Goal: Check status: Check status

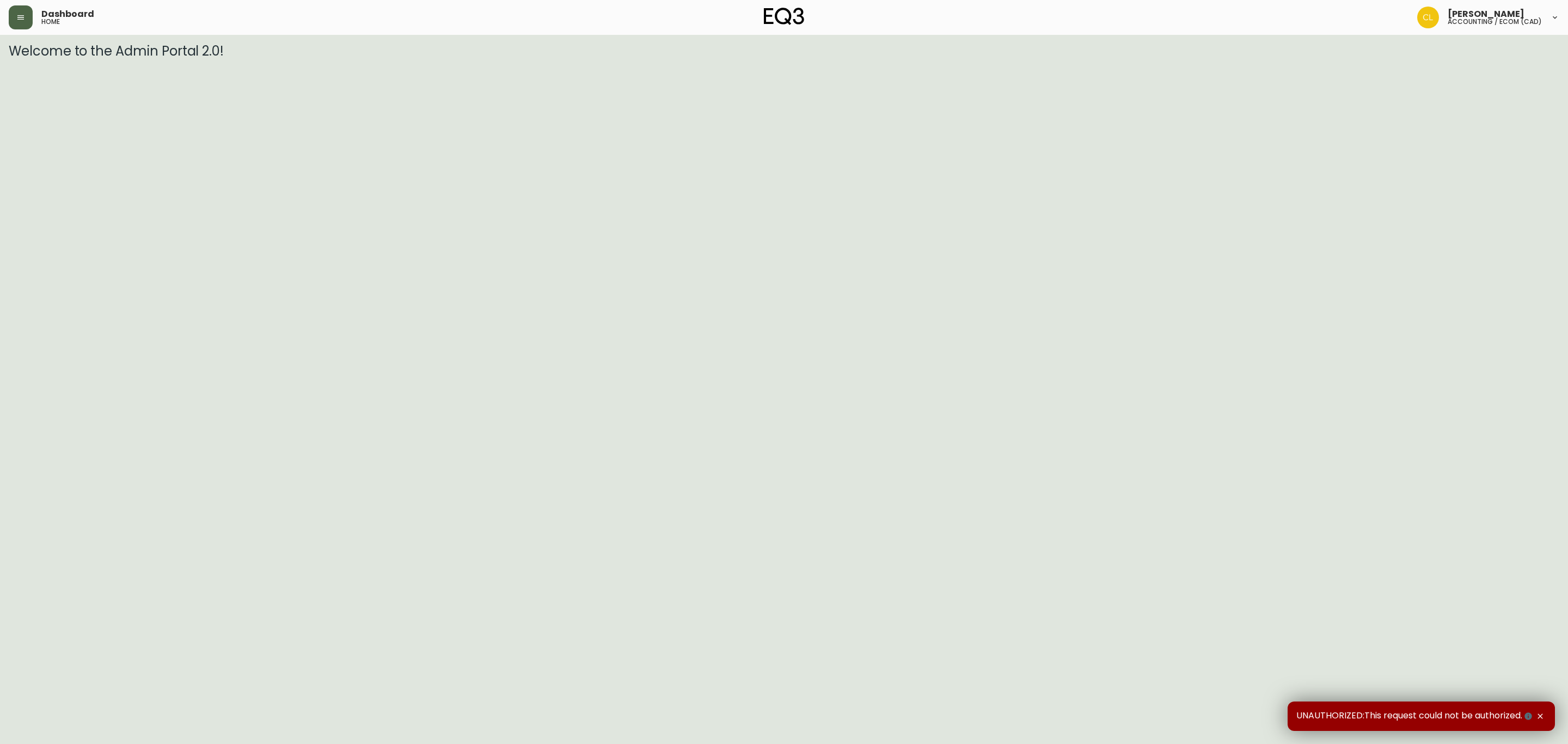
click at [23, 17] on icon "button" at bounding box center [20, 17] width 7 height 4
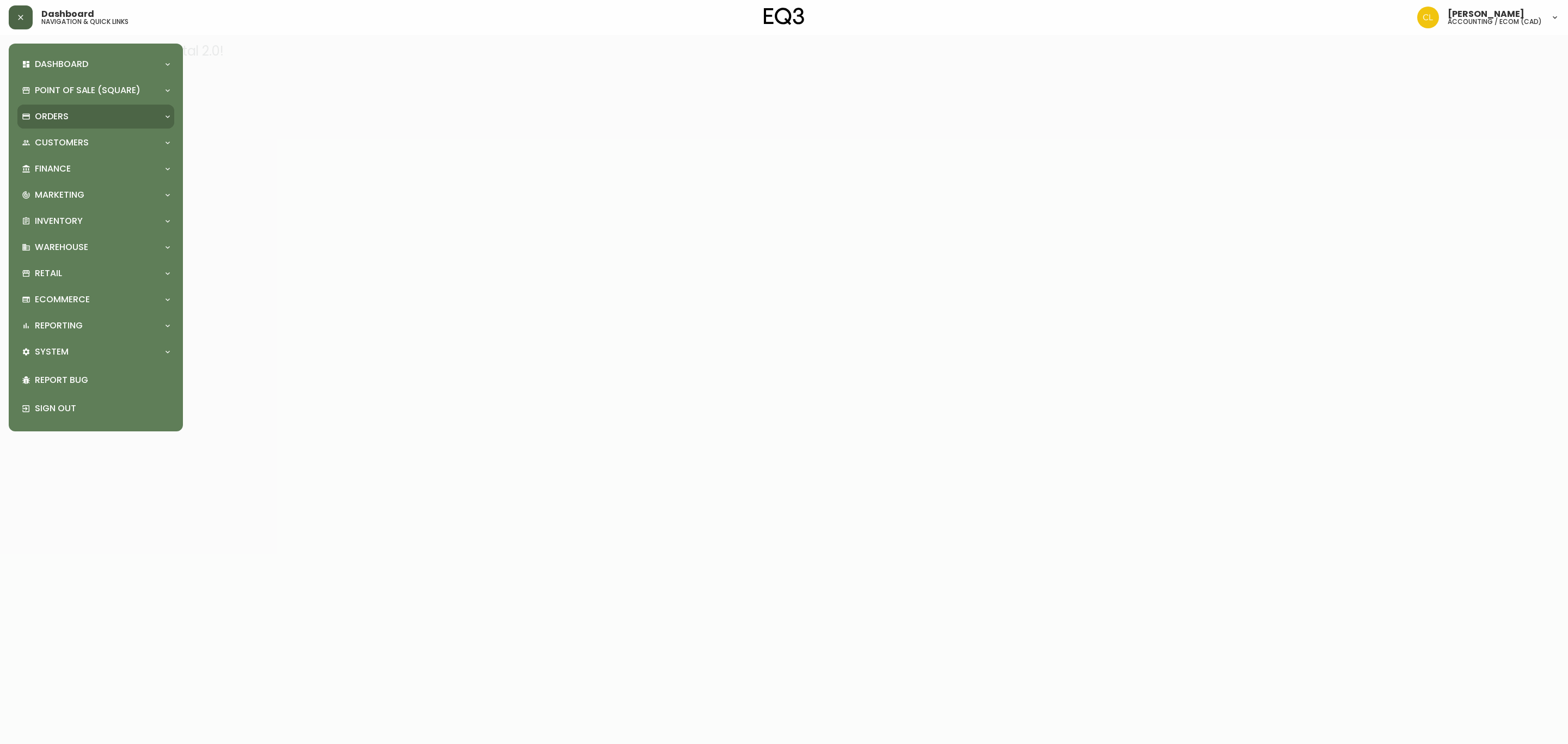
click at [48, 112] on p "Orders" at bounding box center [52, 116] width 34 height 12
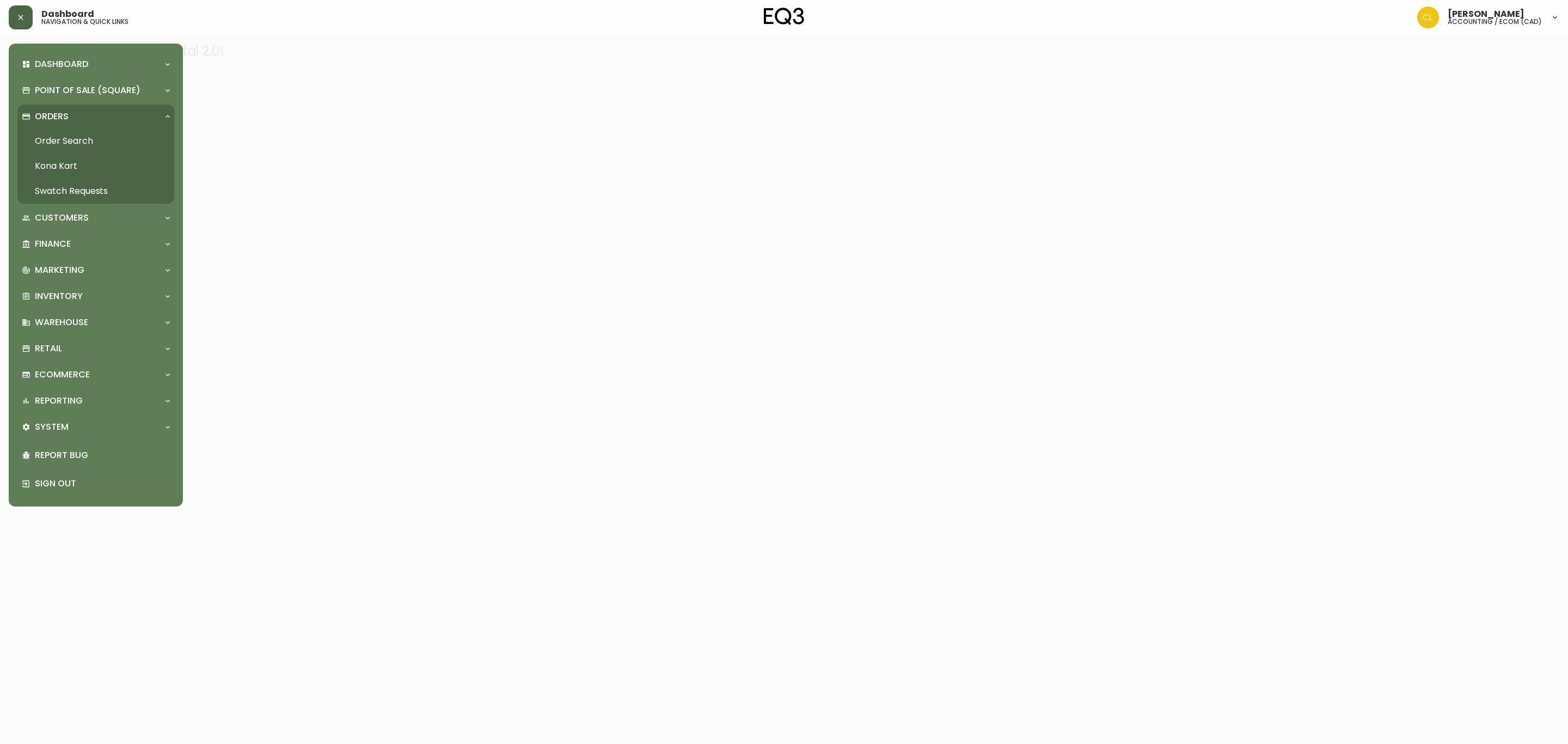
drag, startPoint x: 74, startPoint y: 139, endPoint x: 85, endPoint y: 139, distance: 11.0
click at [75, 139] on link "Order Search" at bounding box center [96, 141] width 157 height 25
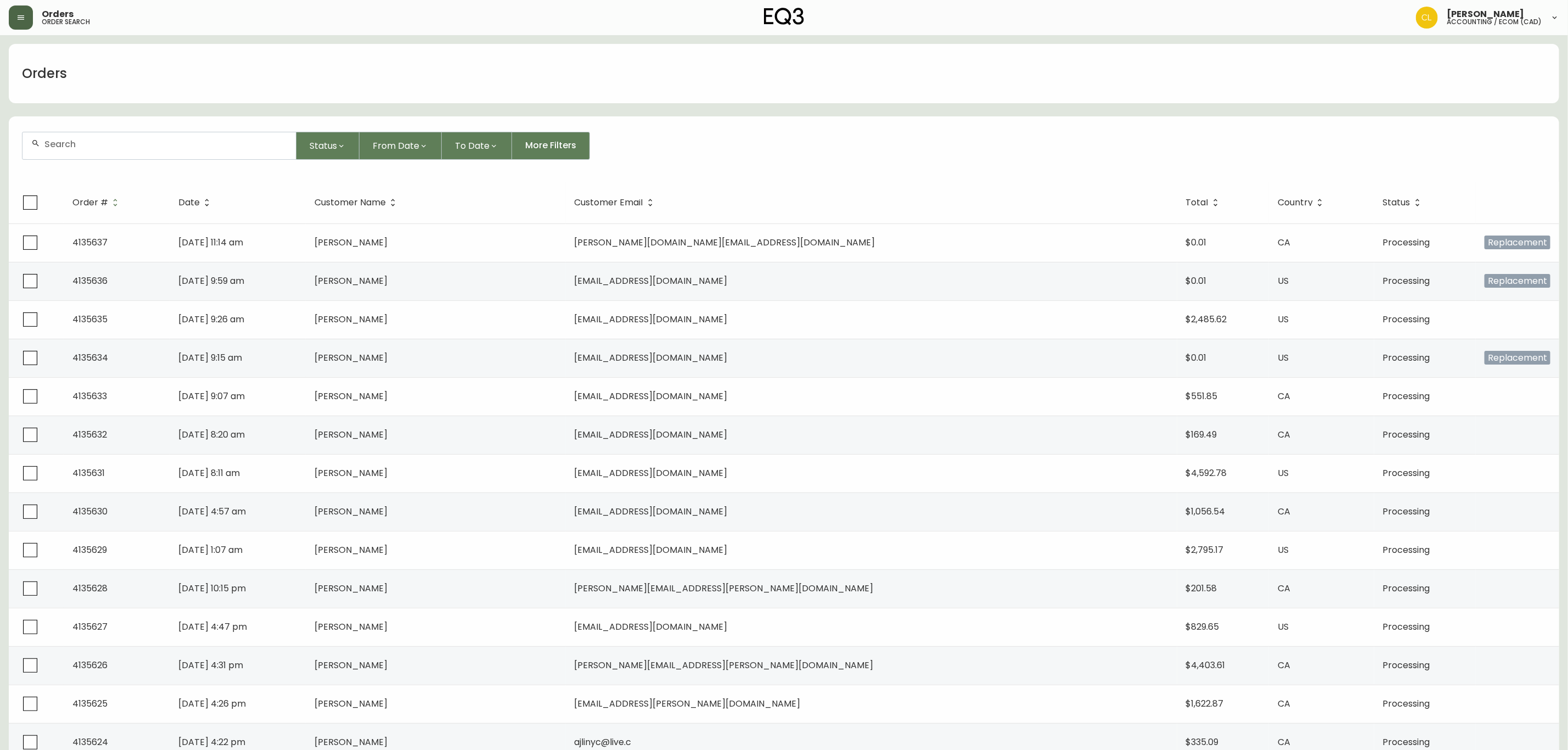
click at [171, 142] on input "text" at bounding box center [166, 144] width 243 height 10
paste input "4132079"
type input "4132079"
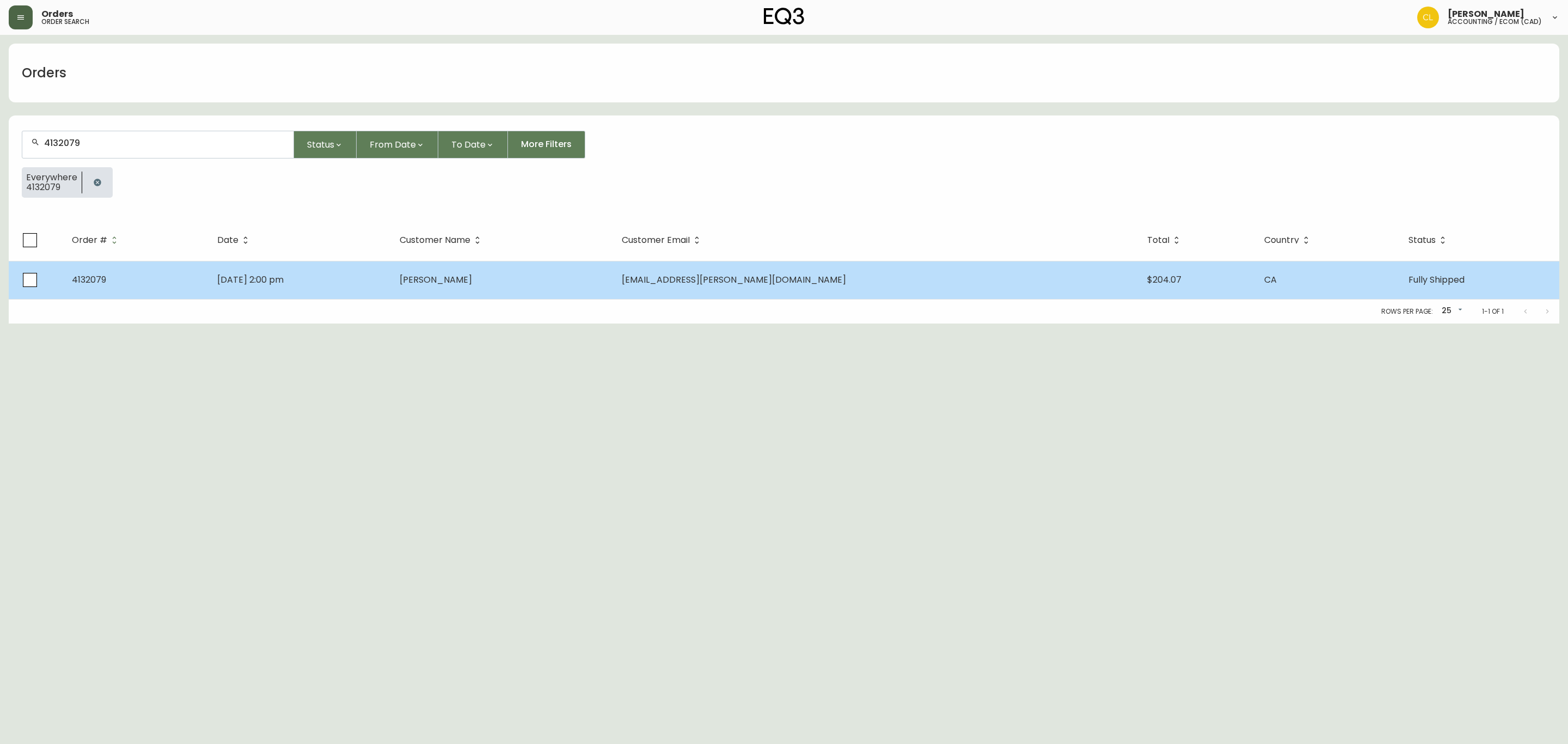
click at [597, 267] on td "Anne-Julie Lapointe" at bounding box center [502, 279] width 222 height 38
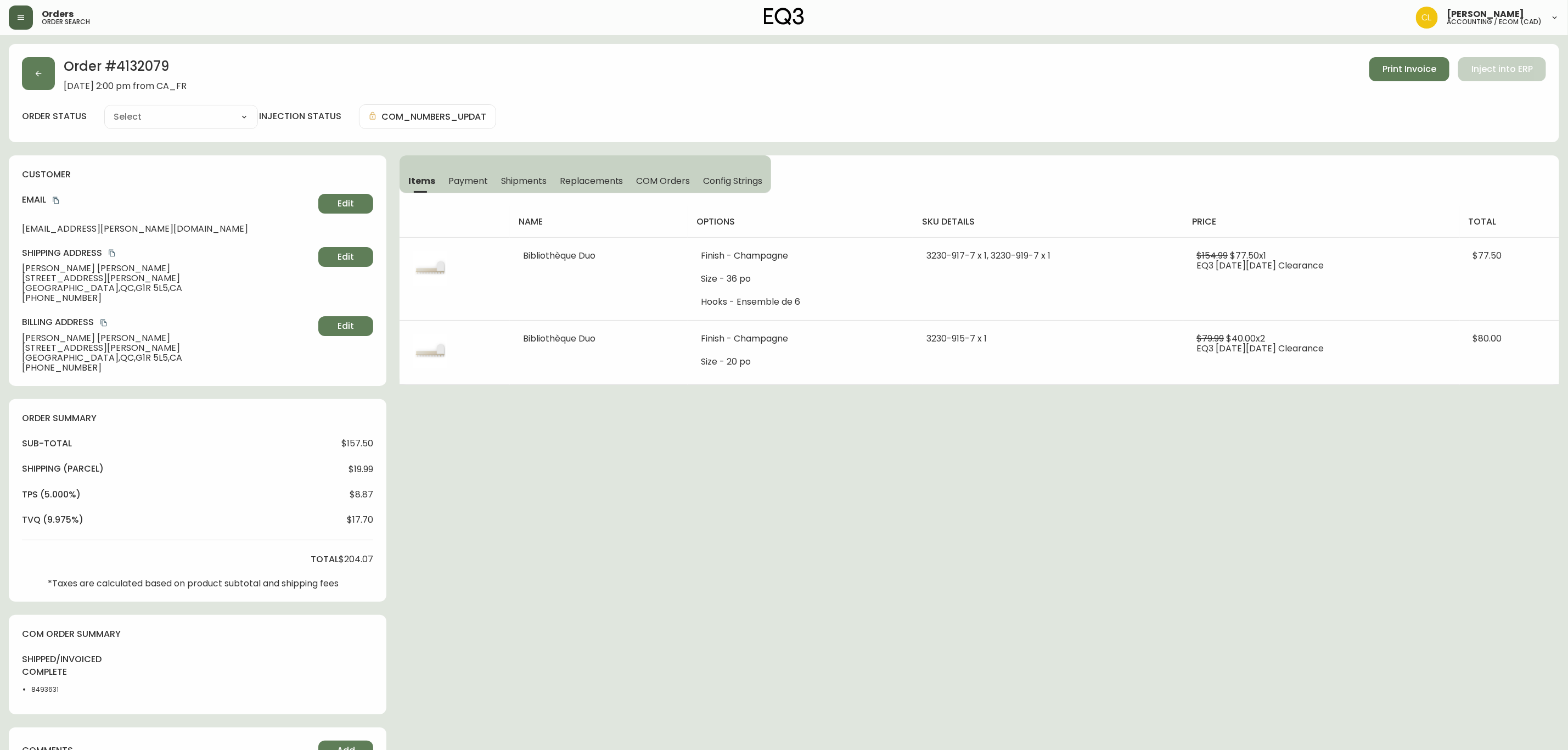
type input "Fully Shipped"
select select "FULLY_SHIPPED"
click at [474, 180] on span "Payment" at bounding box center [468, 181] width 39 height 12
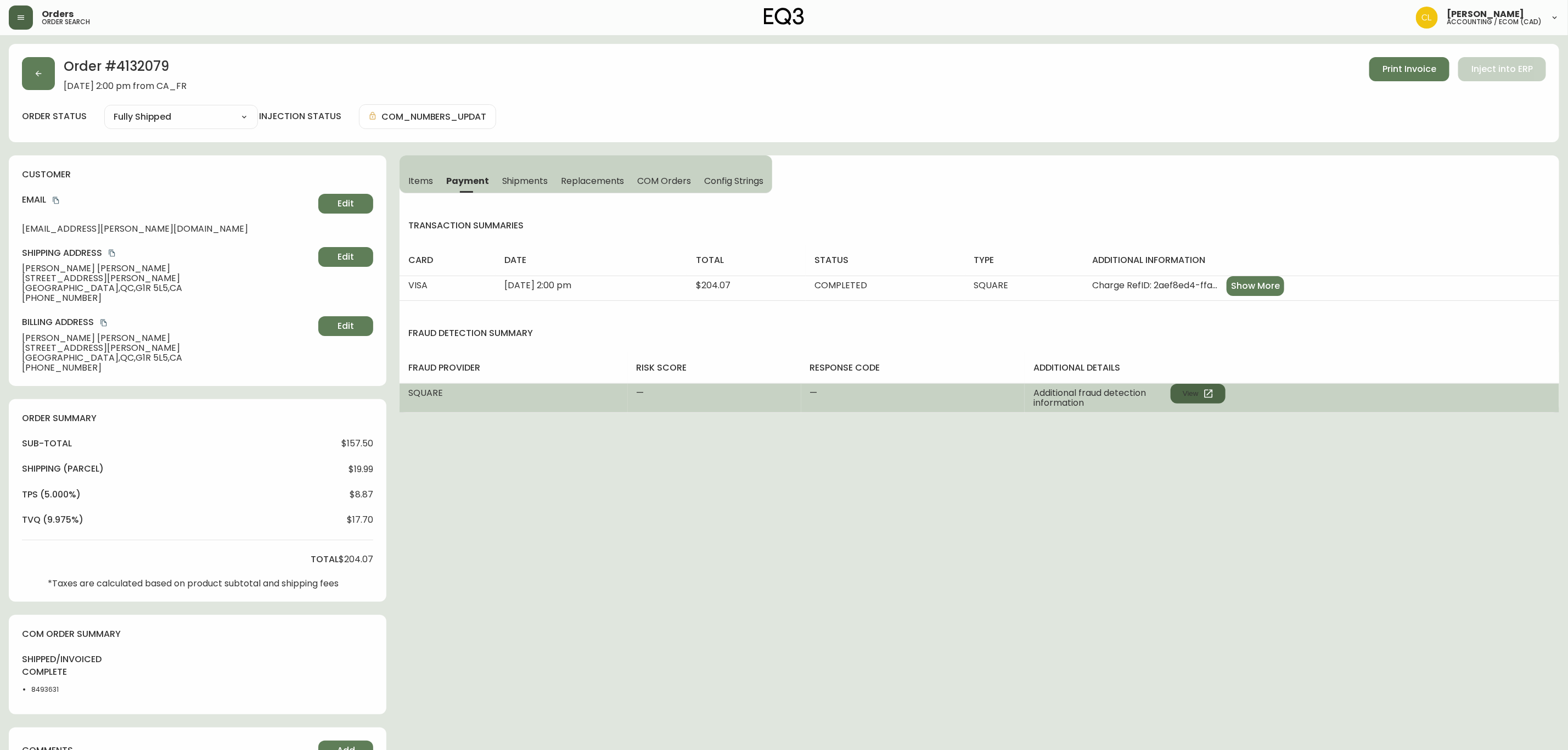
click at [1197, 394] on button "View" at bounding box center [1198, 394] width 55 height 20
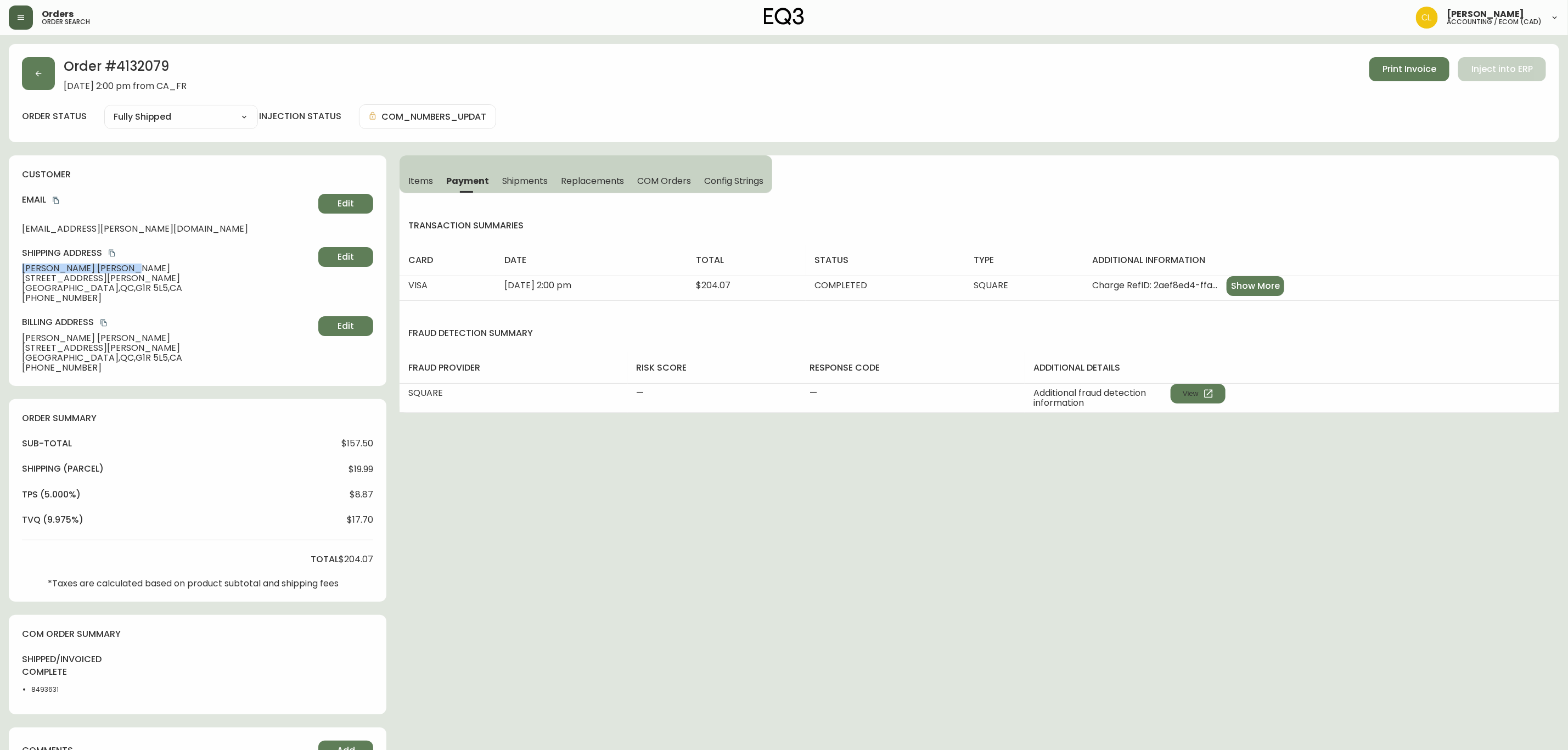
drag, startPoint x: 120, startPoint y: 267, endPoint x: 20, endPoint y: 269, distance: 100.0
click at [20, 269] on div "customer Email annejulie.lapointe@gmail.com Edit Shipping Address Anne-Julie La…" at bounding box center [197, 270] width 377 height 230
copy span "Anne-Julie Lapointe"
click at [37, 80] on button "button" at bounding box center [38, 73] width 33 height 33
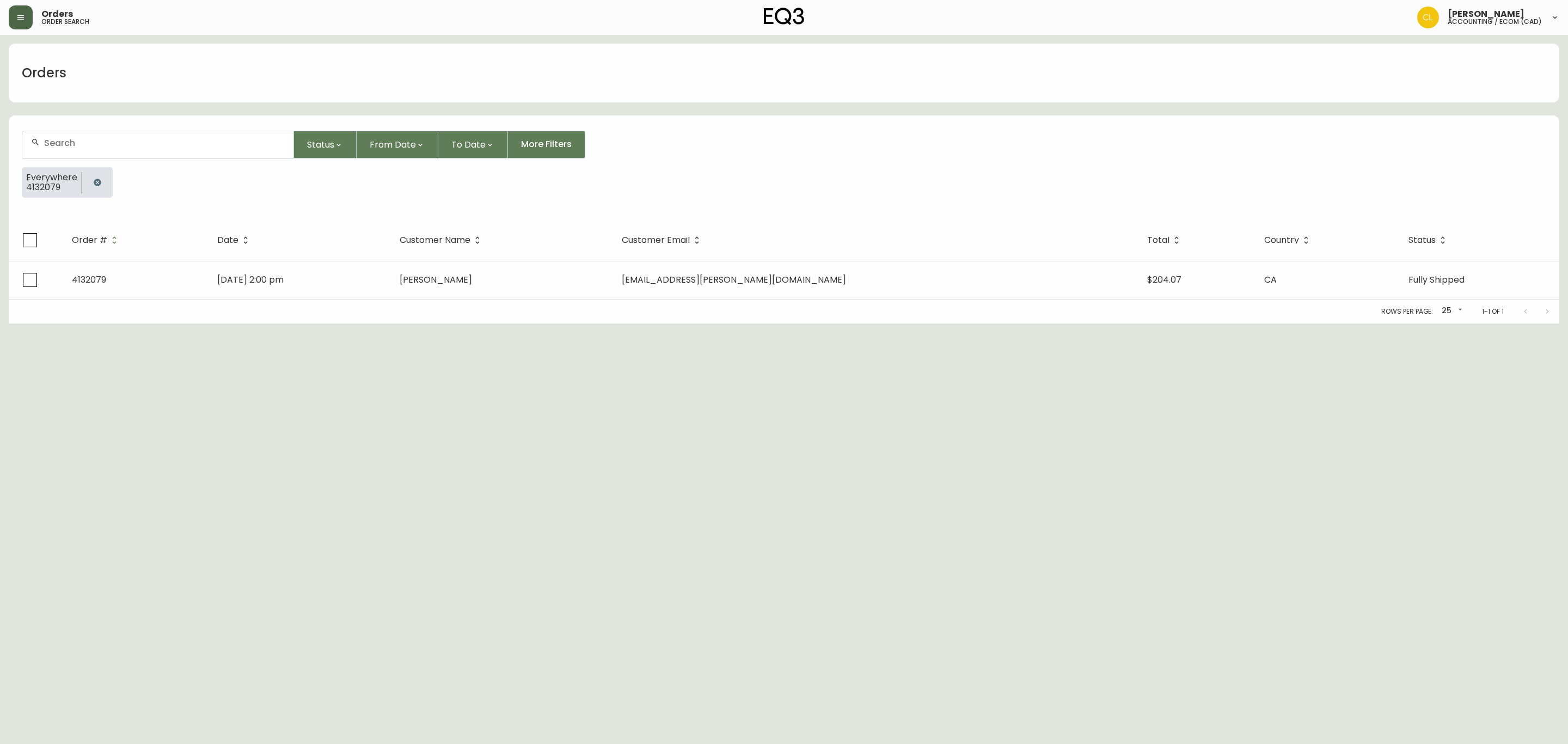
drag, startPoint x: 102, startPoint y: 187, endPoint x: 107, endPoint y: 171, distance: 16.8
click at [102, 185] on button "button" at bounding box center [97, 182] width 22 height 22
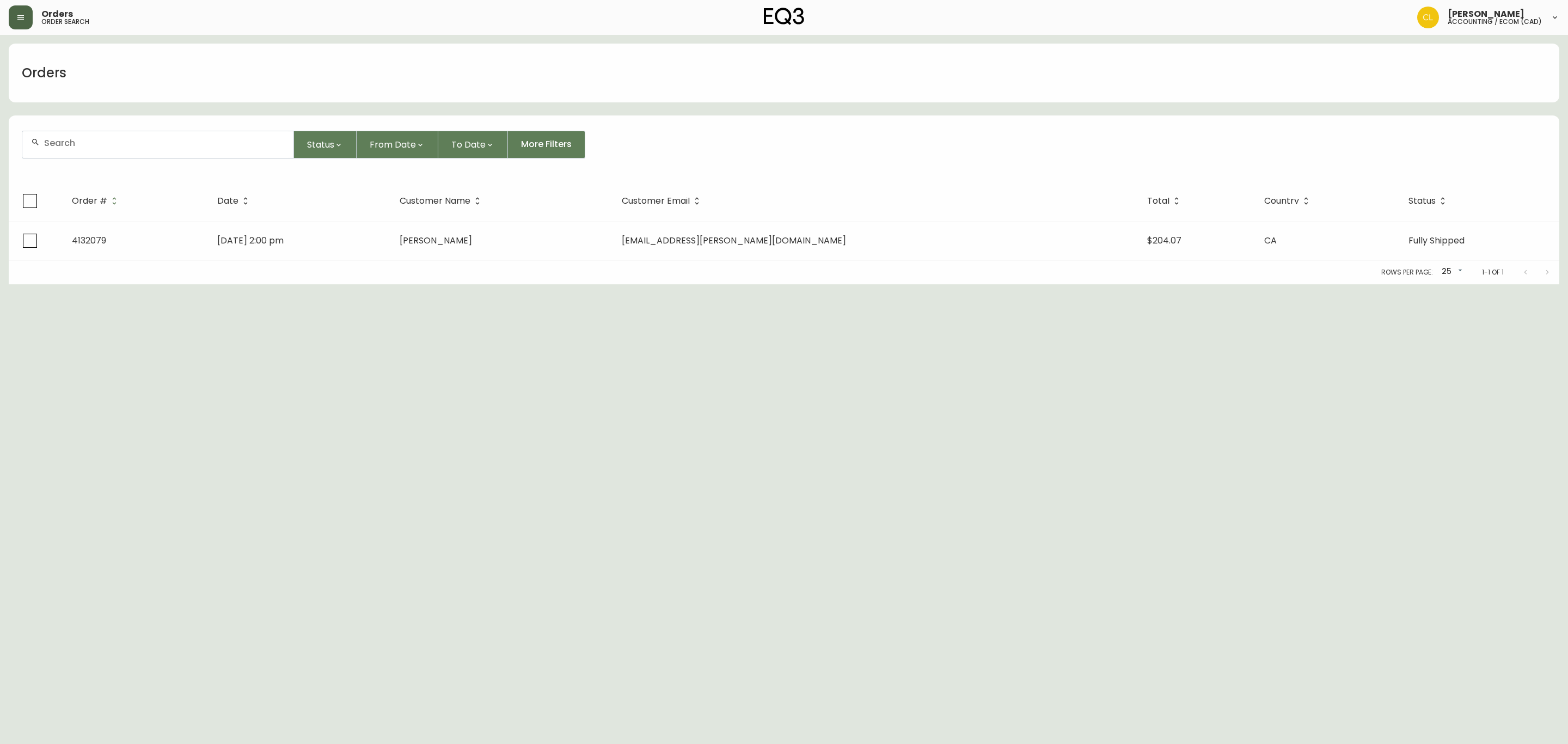
click at [116, 147] on input "text" at bounding box center [165, 143] width 241 height 10
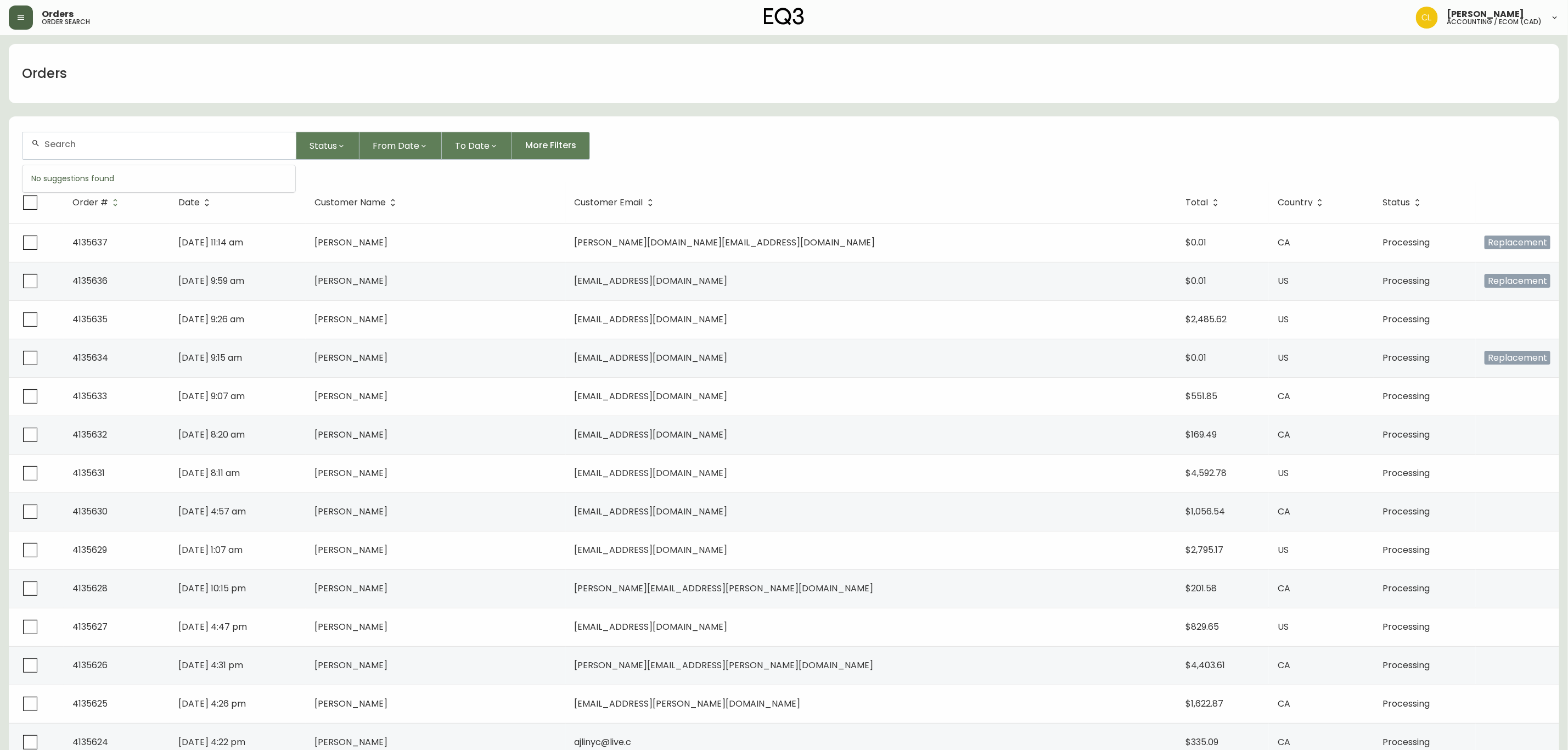
paste input "4134057"
type input "4134057"
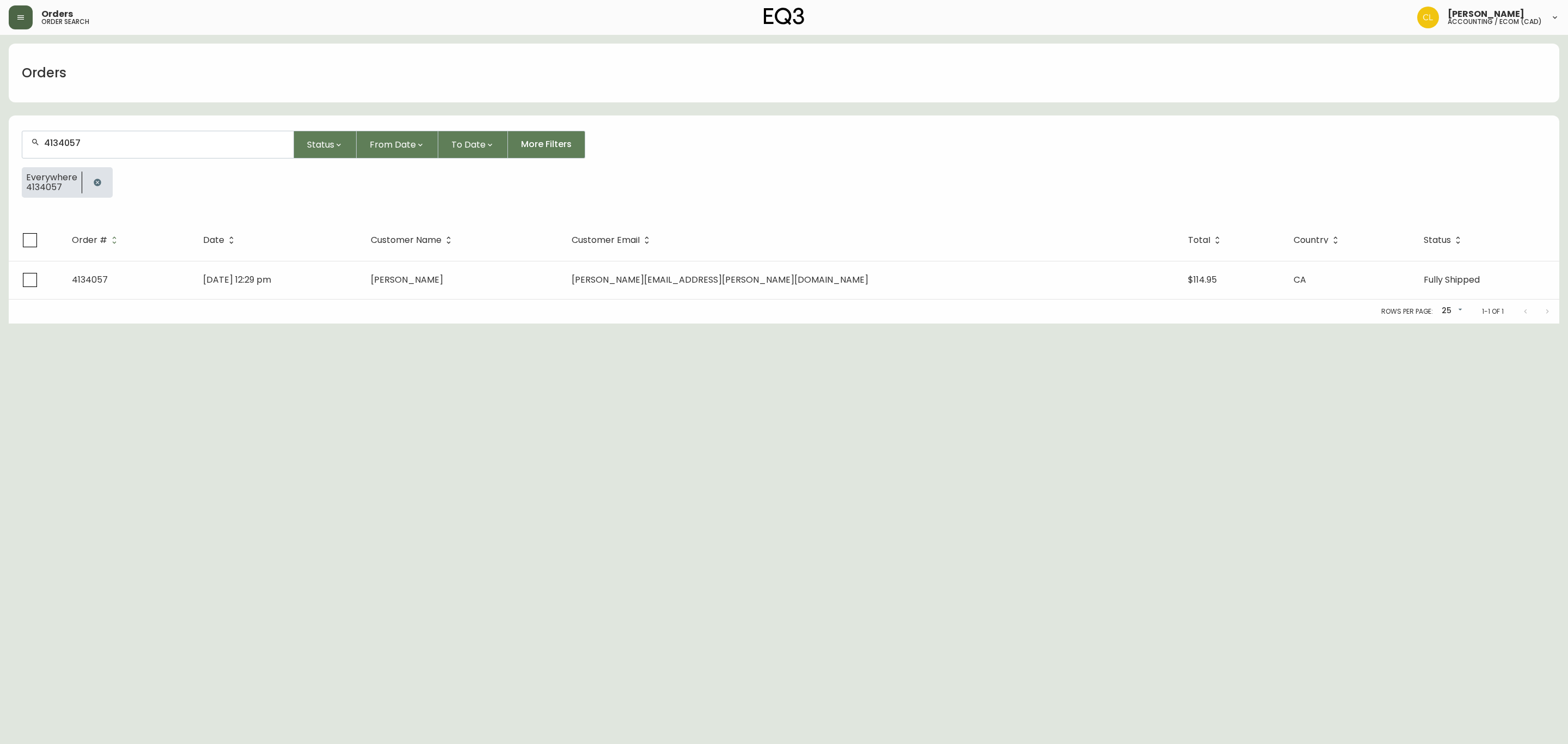
drag, startPoint x: 92, startPoint y: 150, endPoint x: -9, endPoint y: 152, distance: 101.0
click at [0, 152] on html "Orders order search Colleen LaRoche accounting / ecom (cad) Orders 4134057 Stat…" at bounding box center [784, 162] width 1568 height 324
drag, startPoint x: 97, startPoint y: 180, endPoint x: 102, endPoint y: 160, distance: 20.6
click at [99, 176] on button "button" at bounding box center [97, 182] width 22 height 22
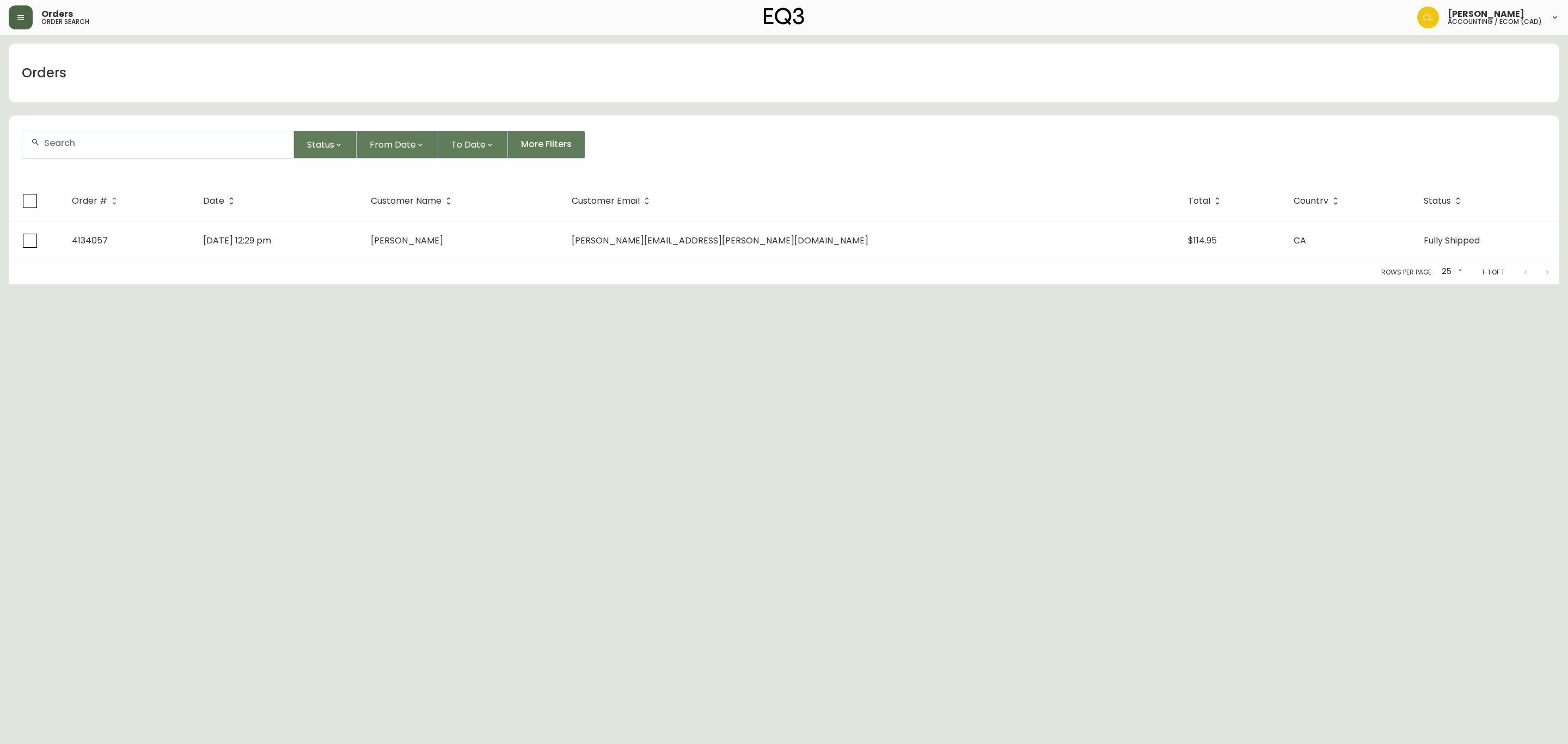
click at [103, 139] on input "text" at bounding box center [165, 143] width 241 height 10
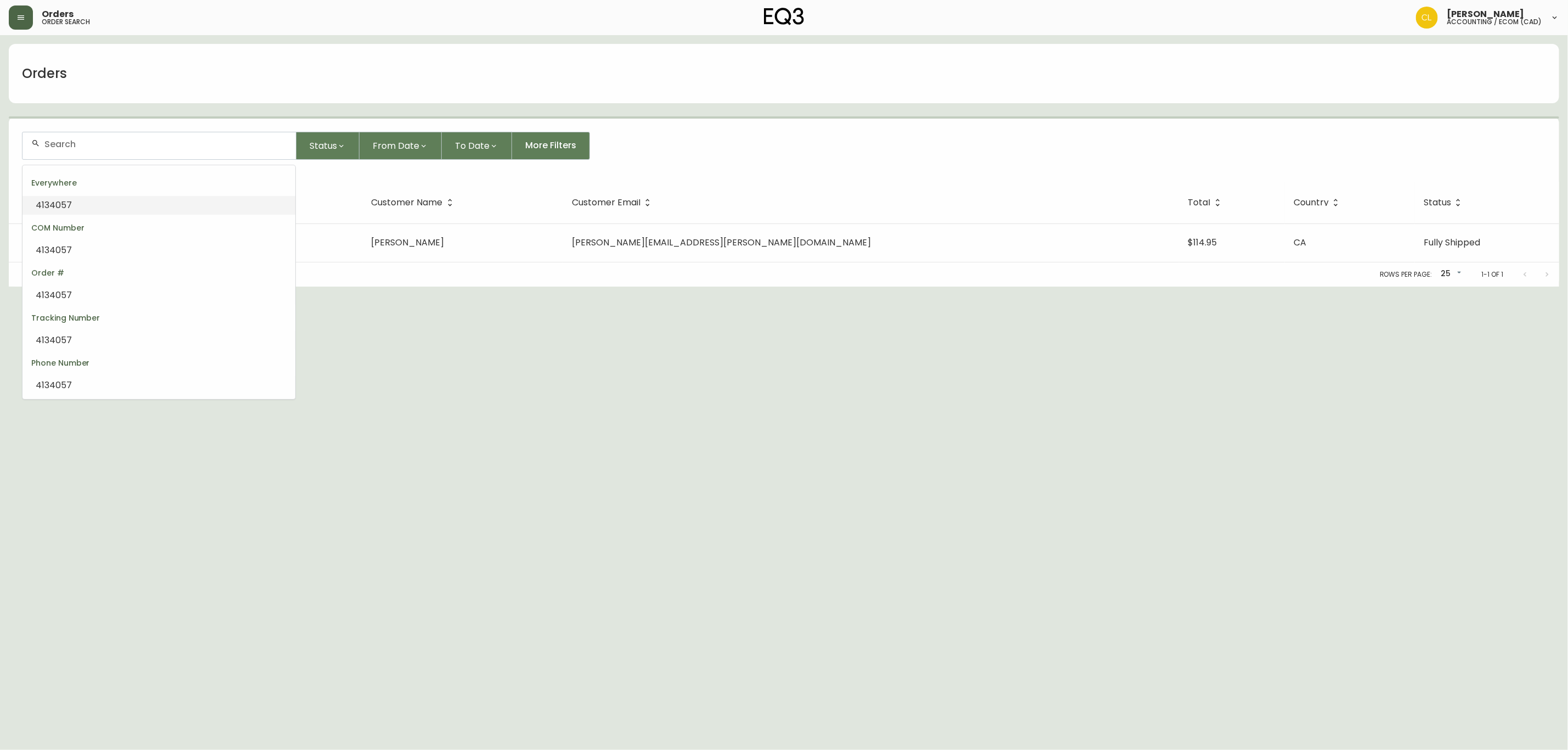
paste input "4134057"
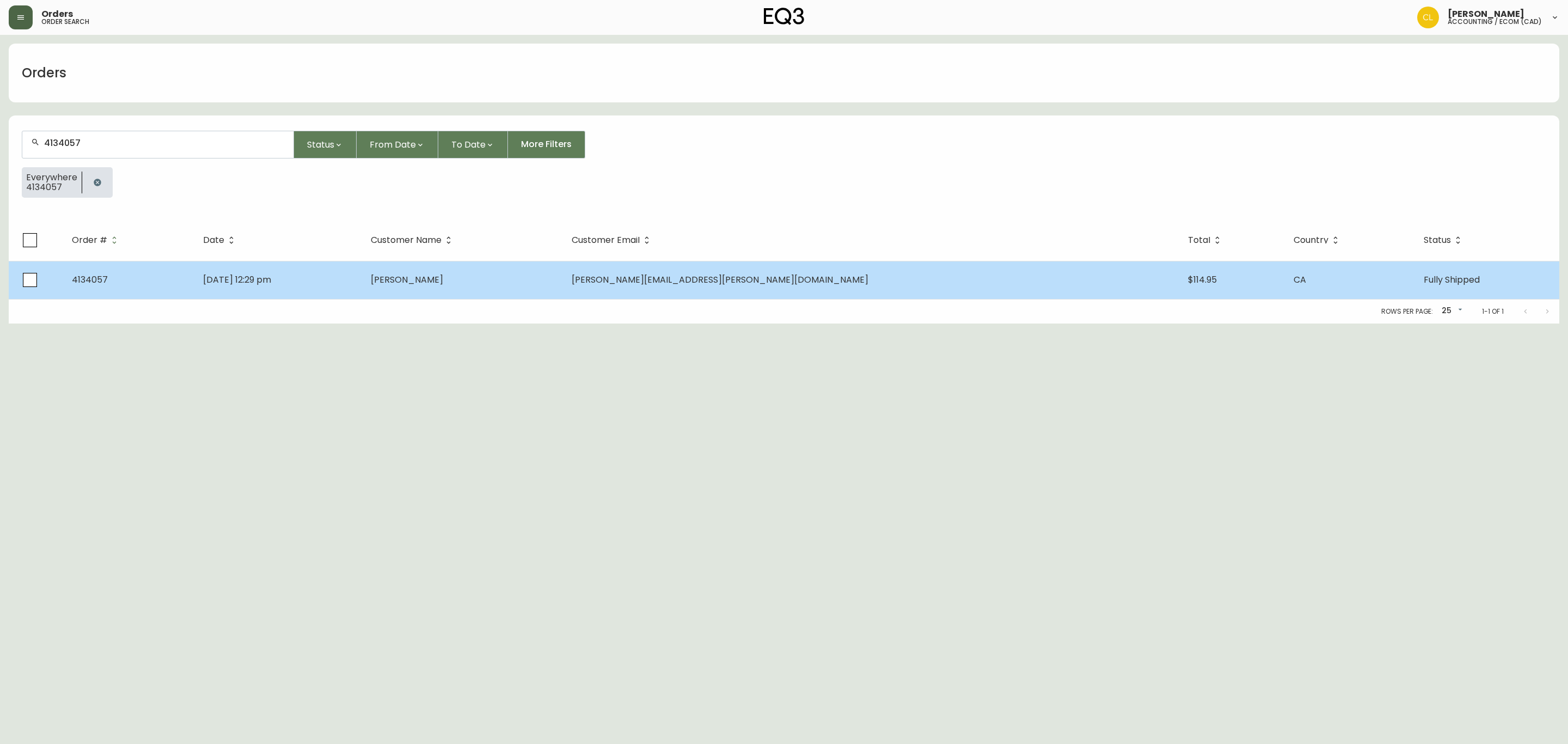
type input "4134057"
click at [443, 281] on span "Samuel Chamberland" at bounding box center [407, 279] width 73 height 12
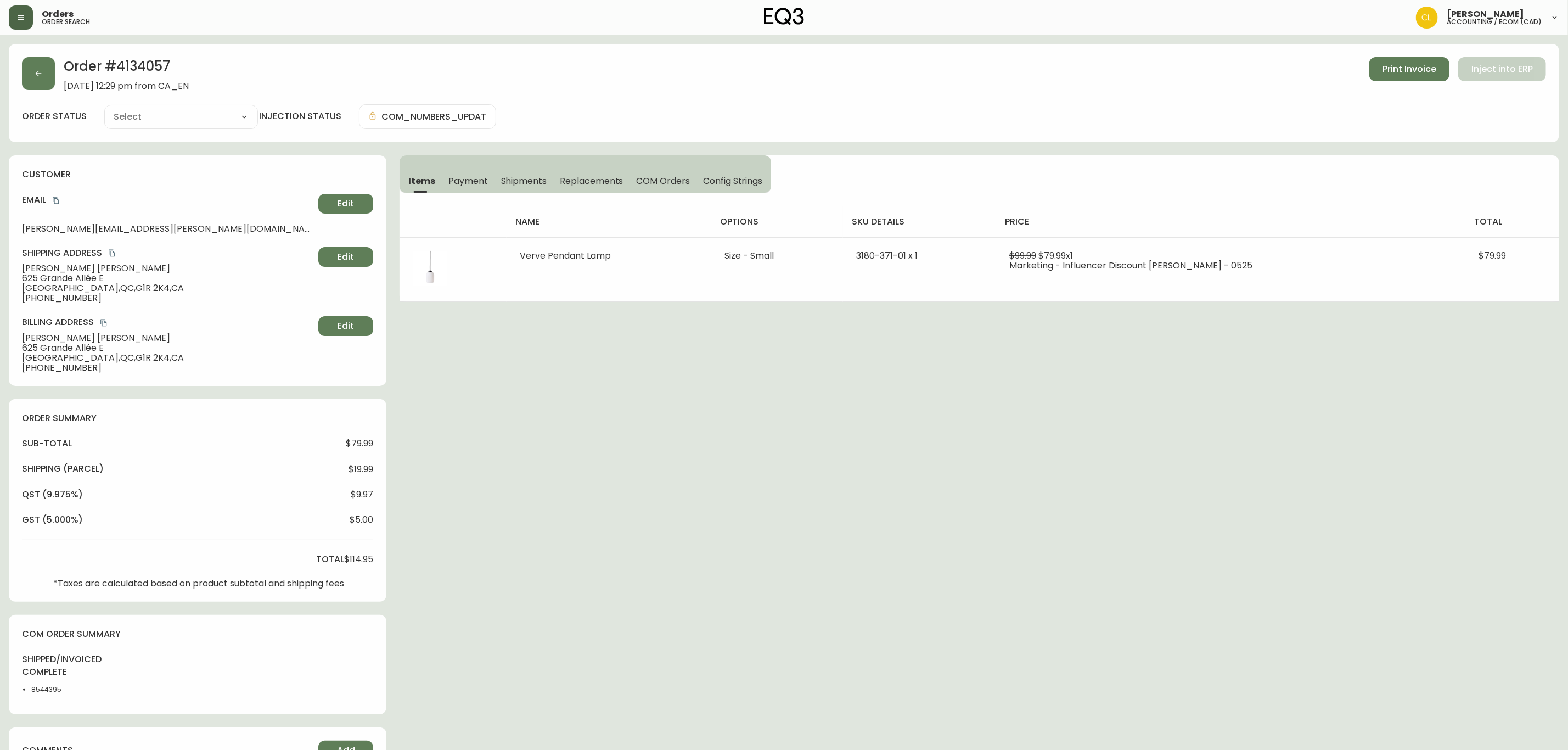
type input "Fully Shipped"
select select "FULLY_SHIPPED"
click at [466, 179] on span "Payment" at bounding box center [468, 181] width 39 height 12
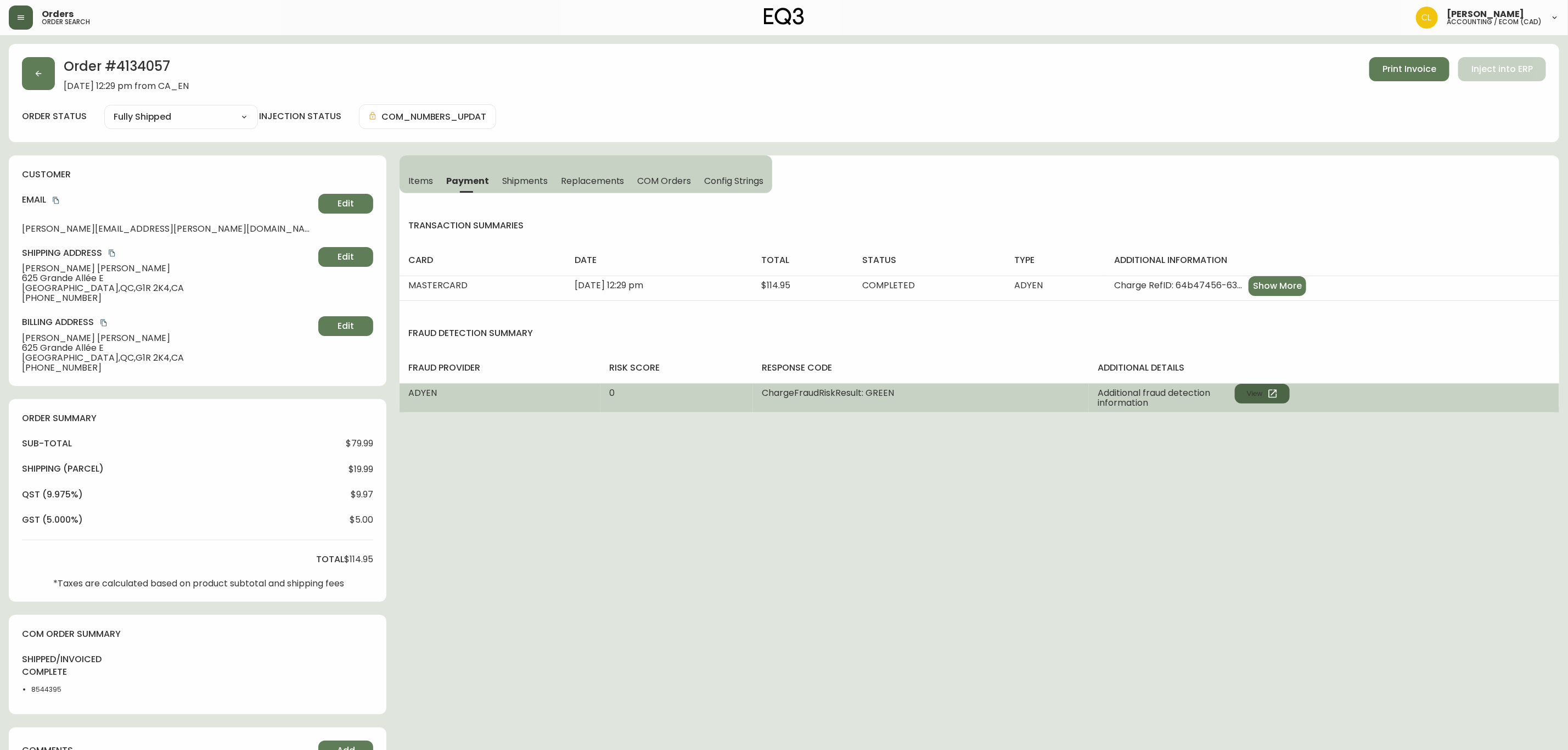
click at [1266, 392] on button "View" at bounding box center [1262, 394] width 55 height 20
